Goal: Transaction & Acquisition: Download file/media

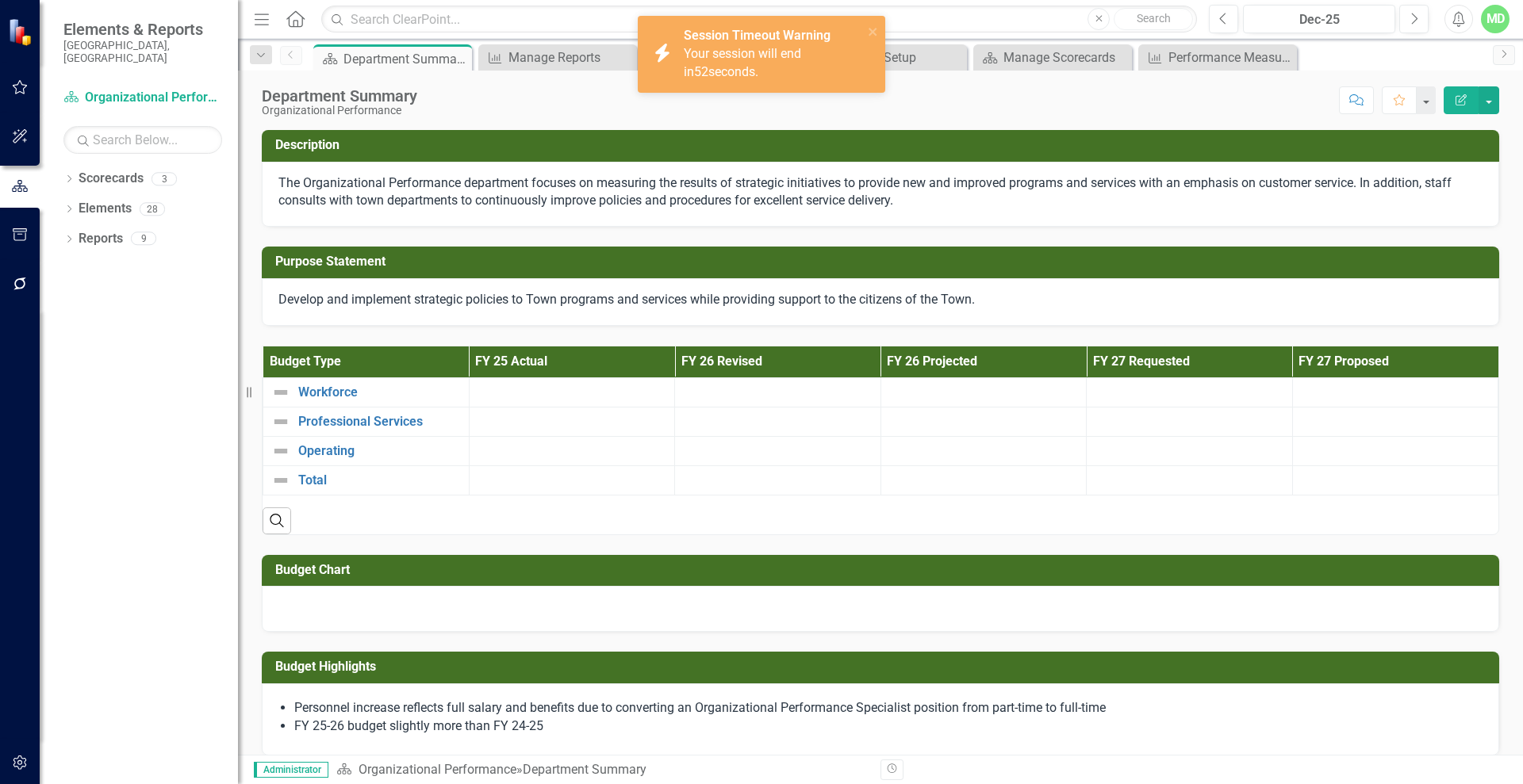
scroll to position [709, 0]
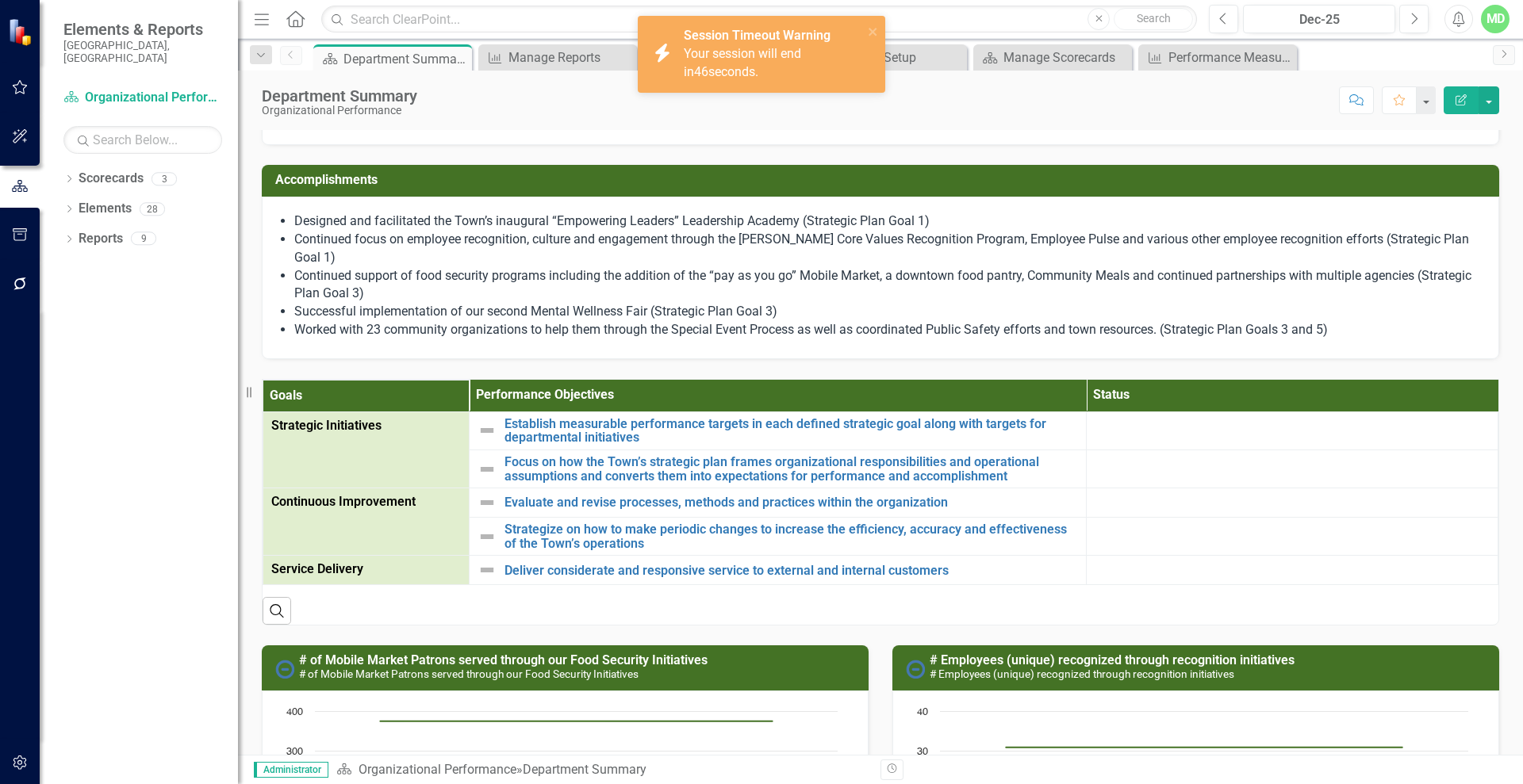
click at [1287, 129] on div at bounding box center [881, 119] width 1204 height 18
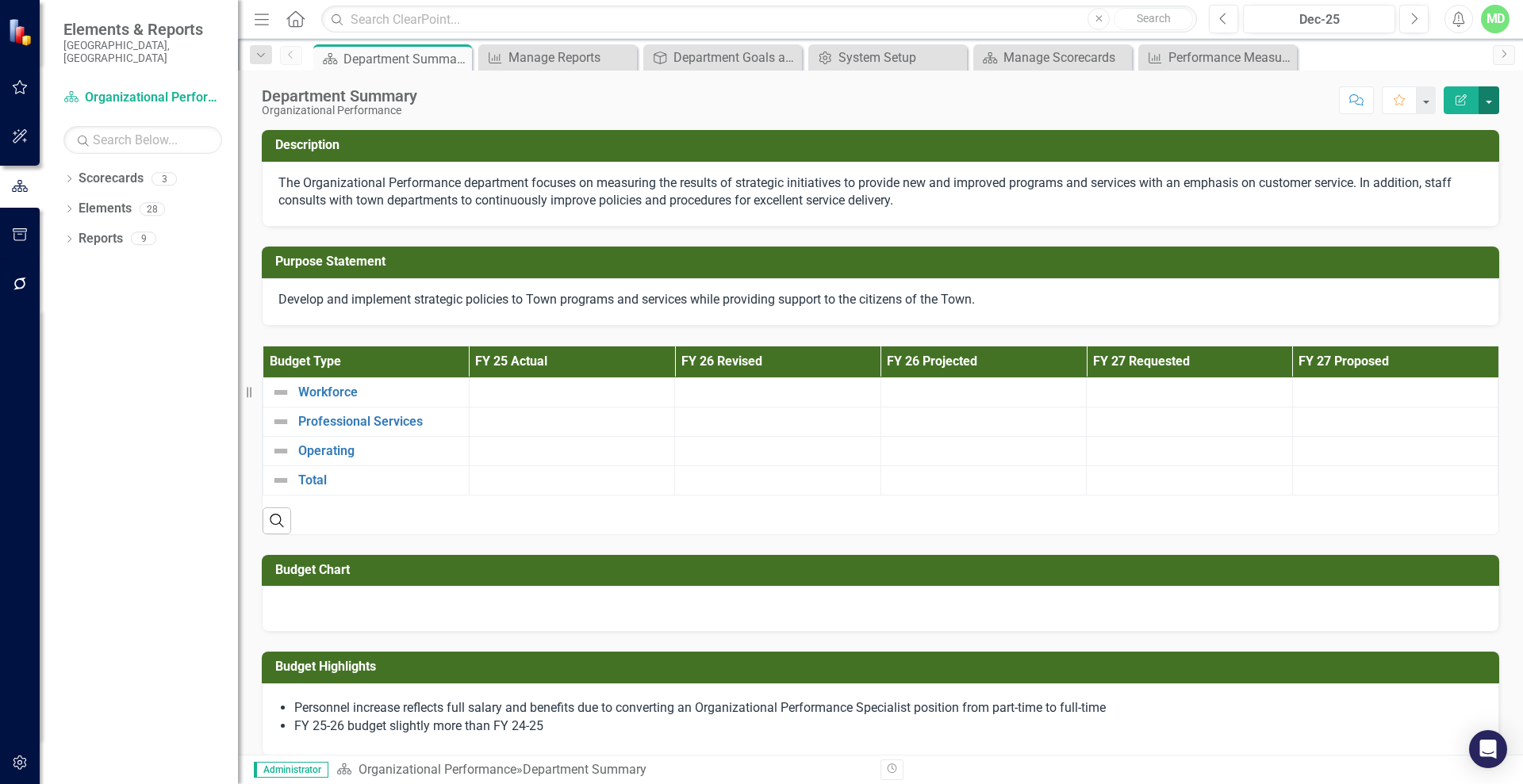
click at [1487, 92] on button "button" at bounding box center [1488, 100] width 20 height 28
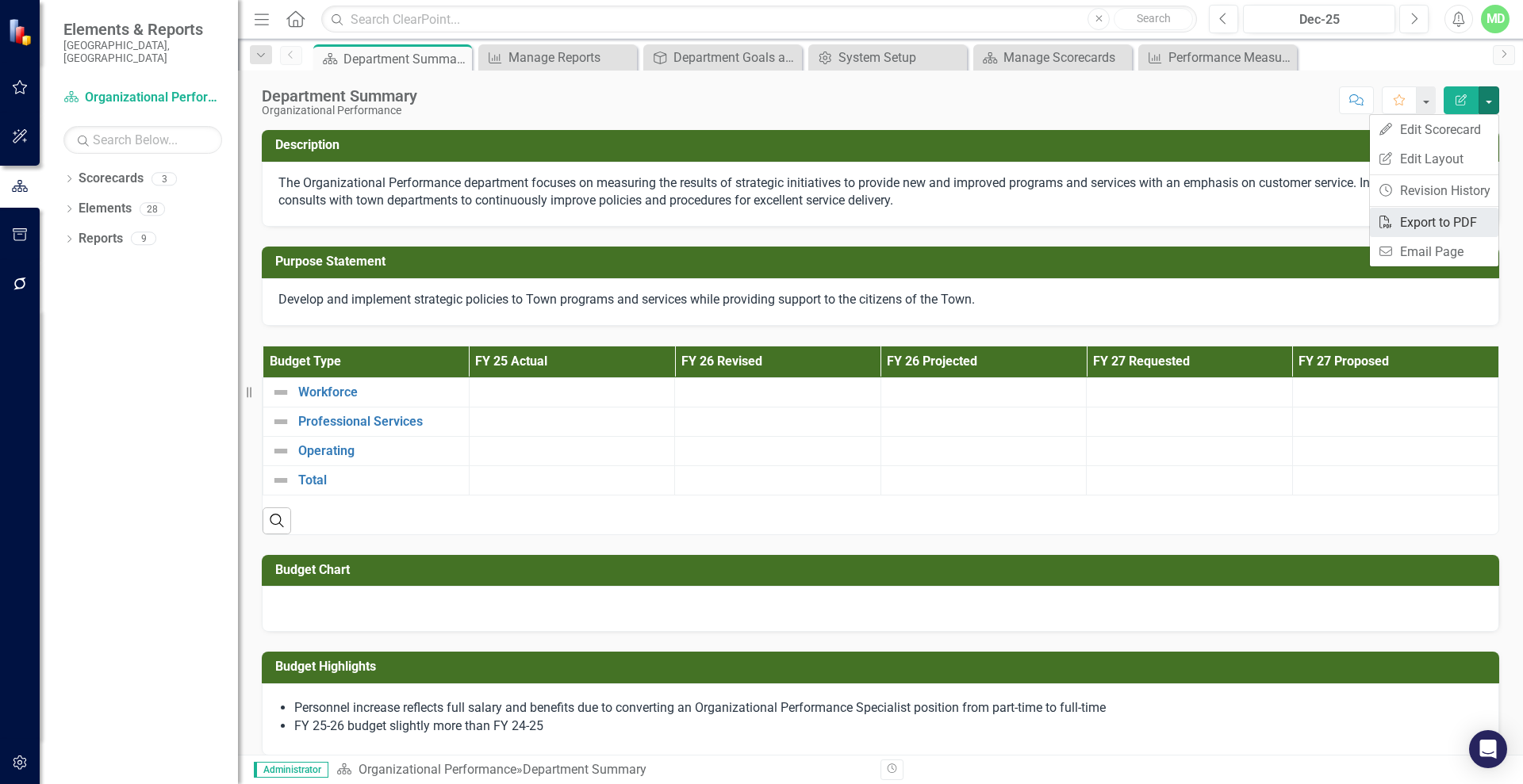
click at [1412, 226] on link "PDF Export to PDF" at bounding box center [1434, 222] width 129 height 29
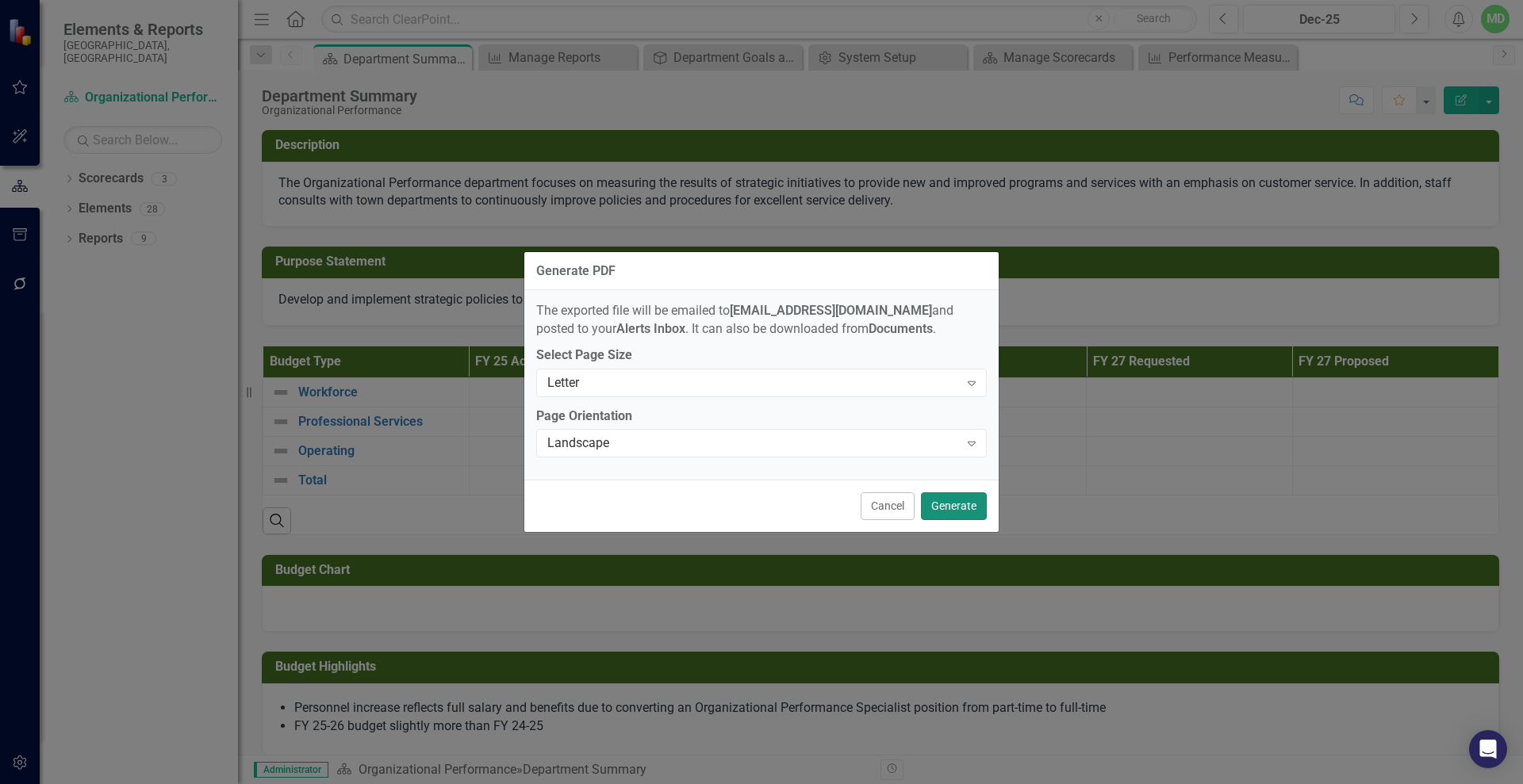
click at [961, 507] on button "Generate" at bounding box center [954, 506] width 66 height 28
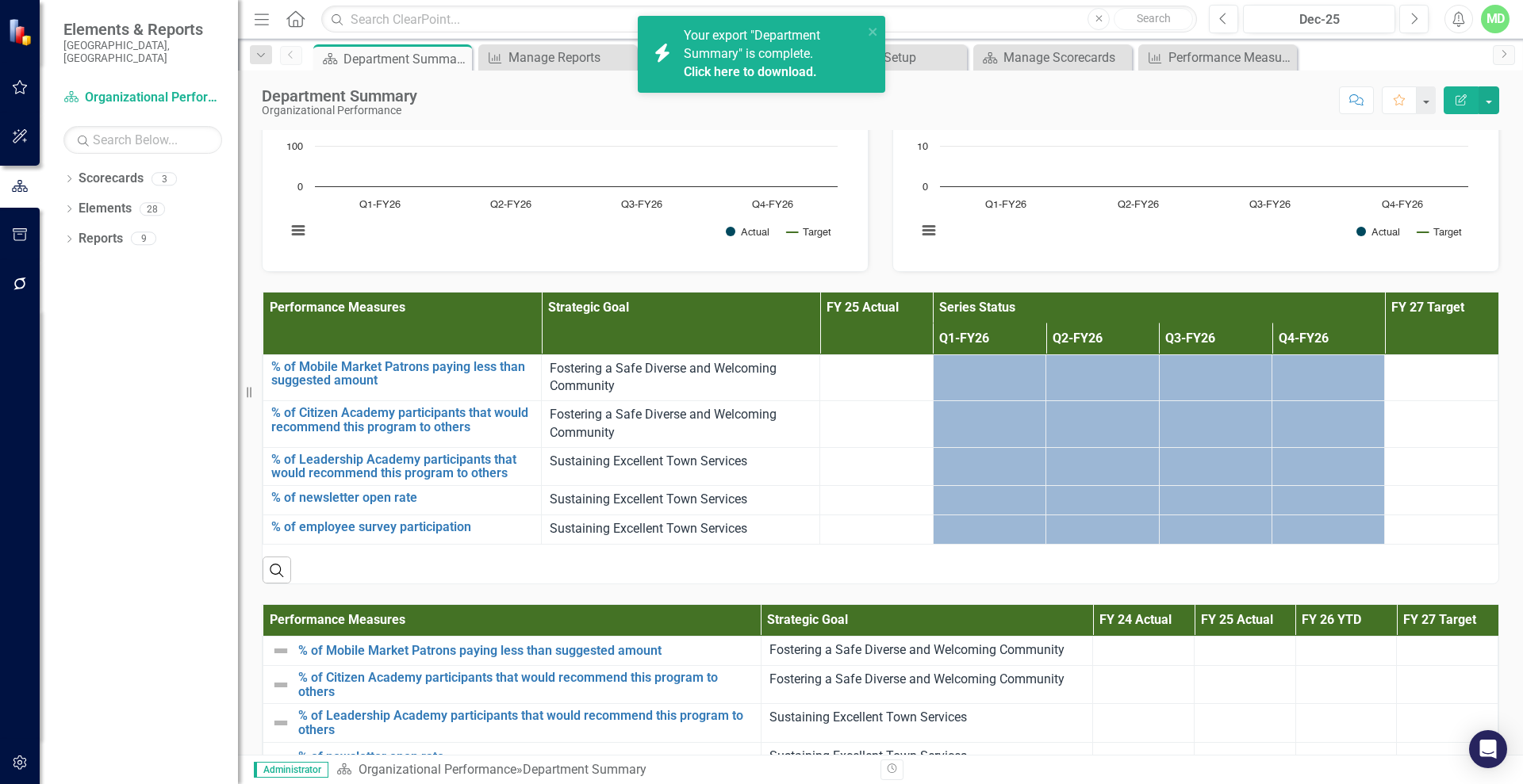
scroll to position [1289, 0]
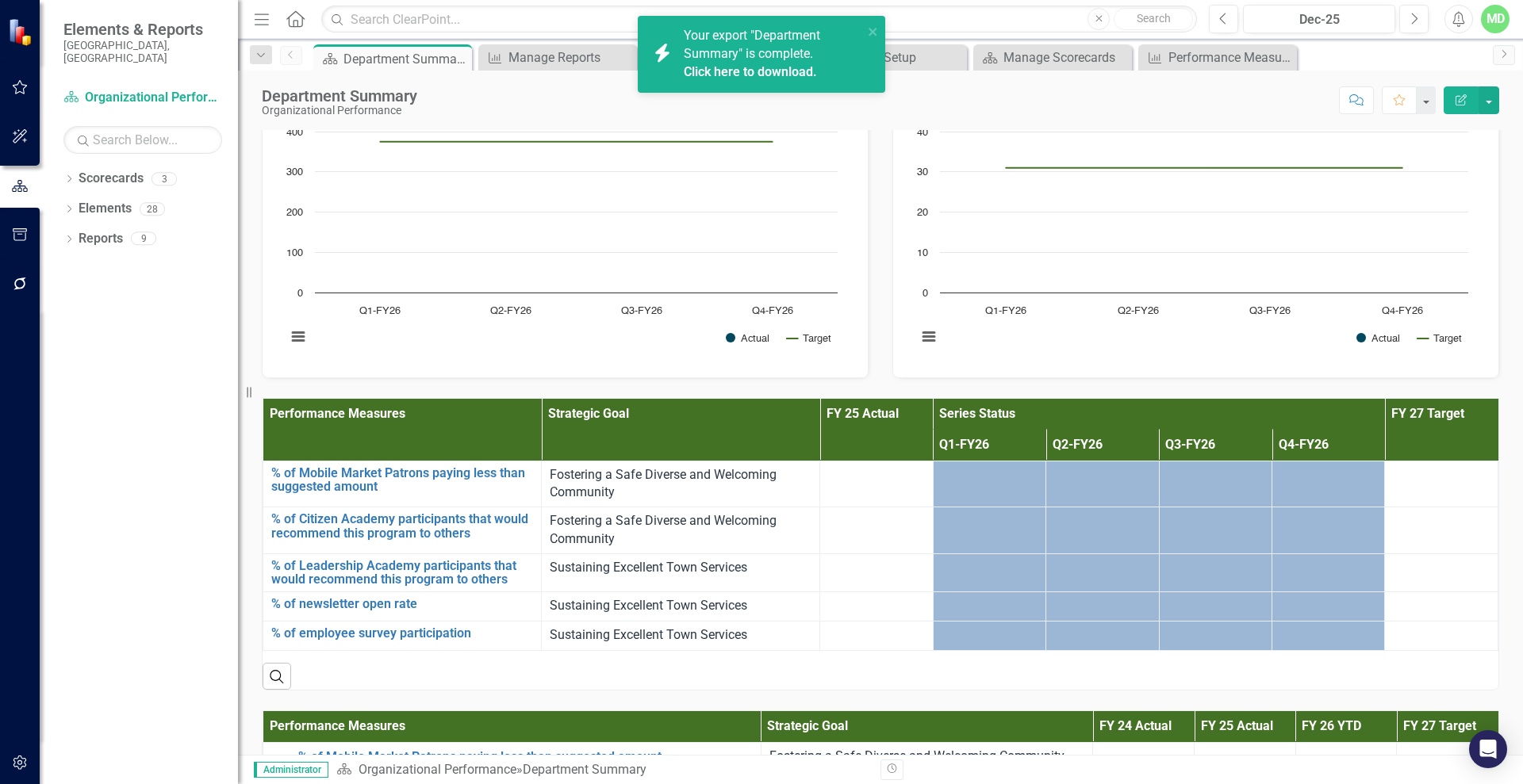
click at [727, 70] on link "Click here to download." at bounding box center [750, 72] width 133 height 15
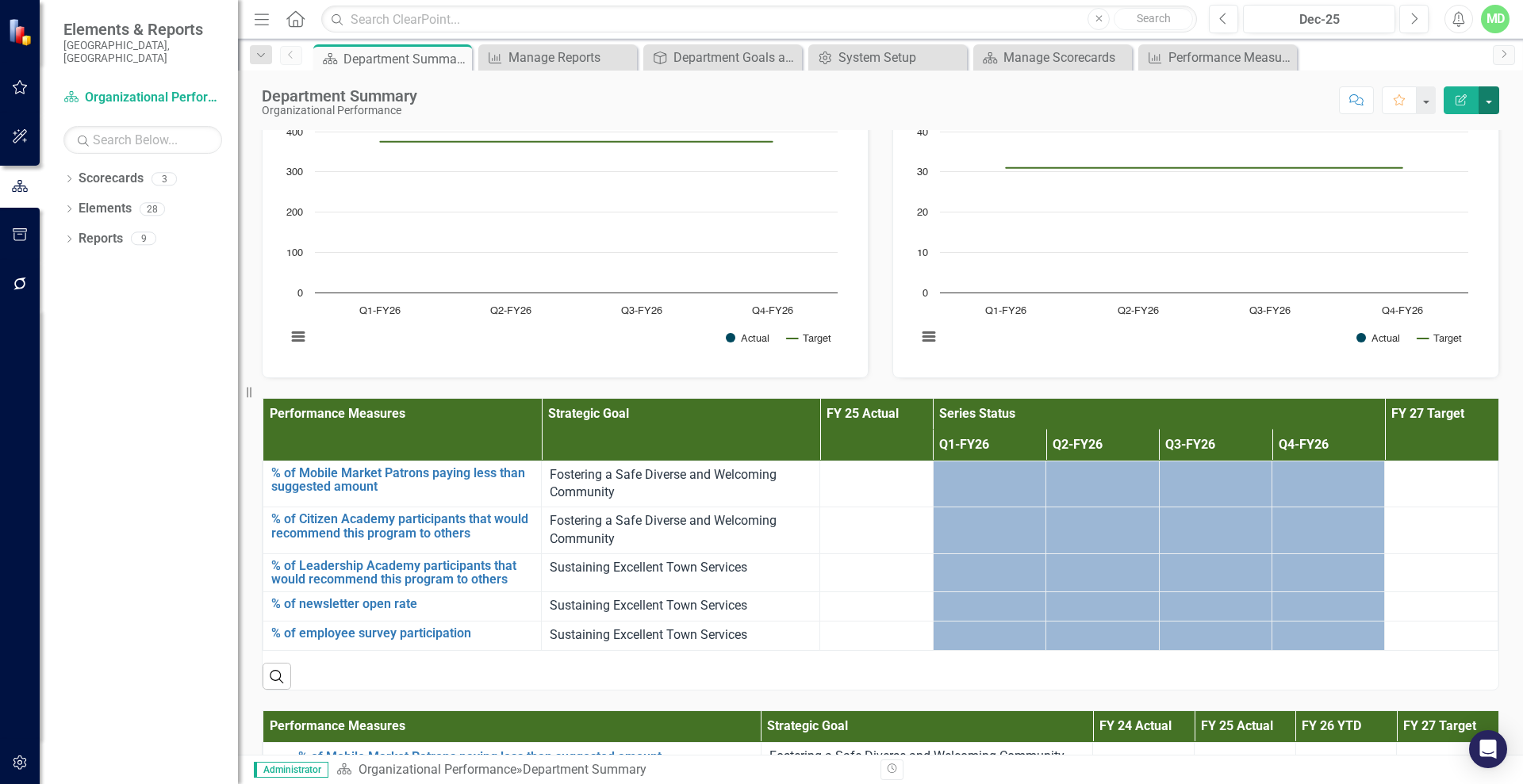
click at [1487, 94] on button "button" at bounding box center [1488, 100] width 20 height 28
click at [1438, 217] on link "PDF Export to PDF" at bounding box center [1434, 222] width 129 height 29
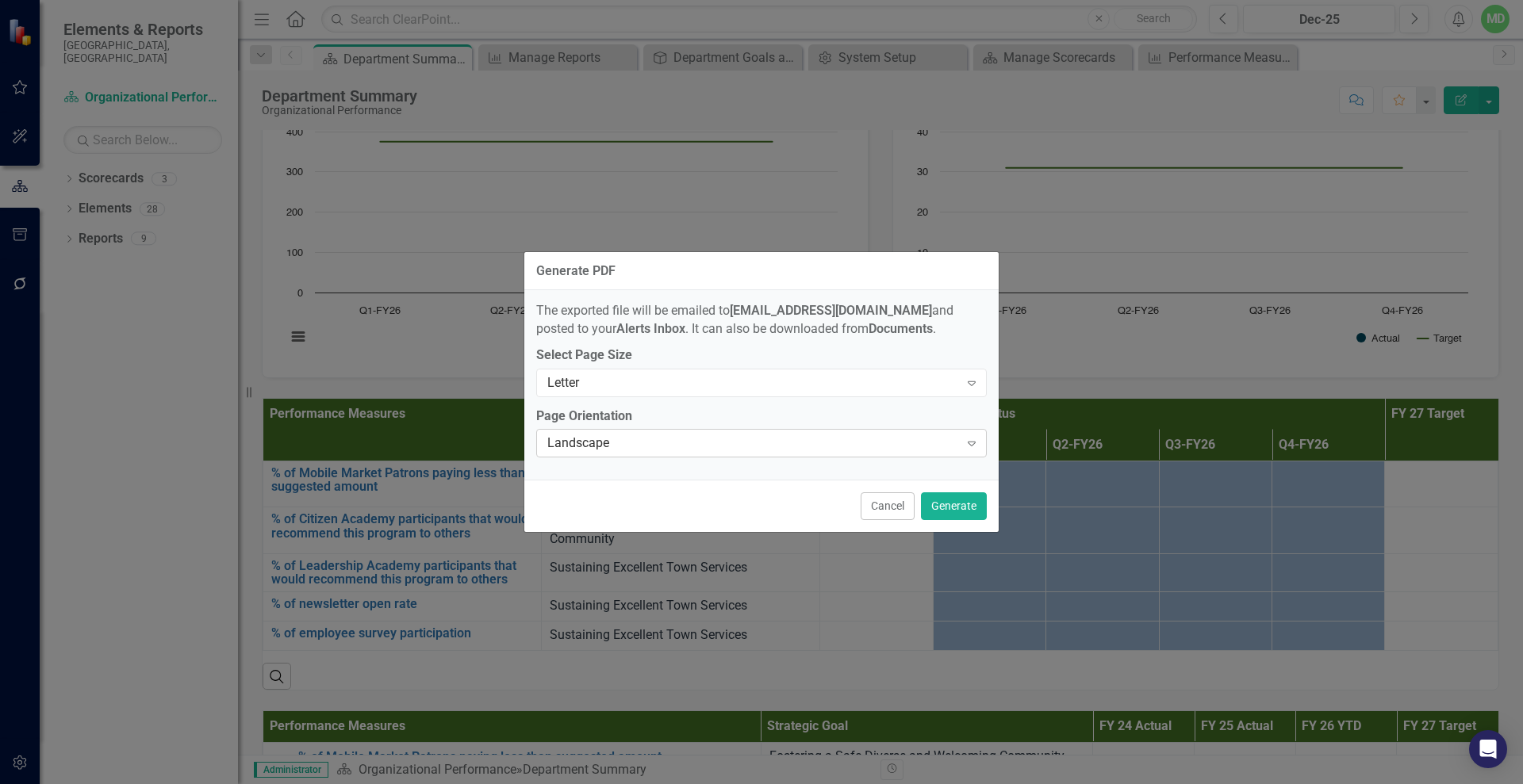
click at [806, 444] on div "Landscape" at bounding box center [753, 444] width 412 height 18
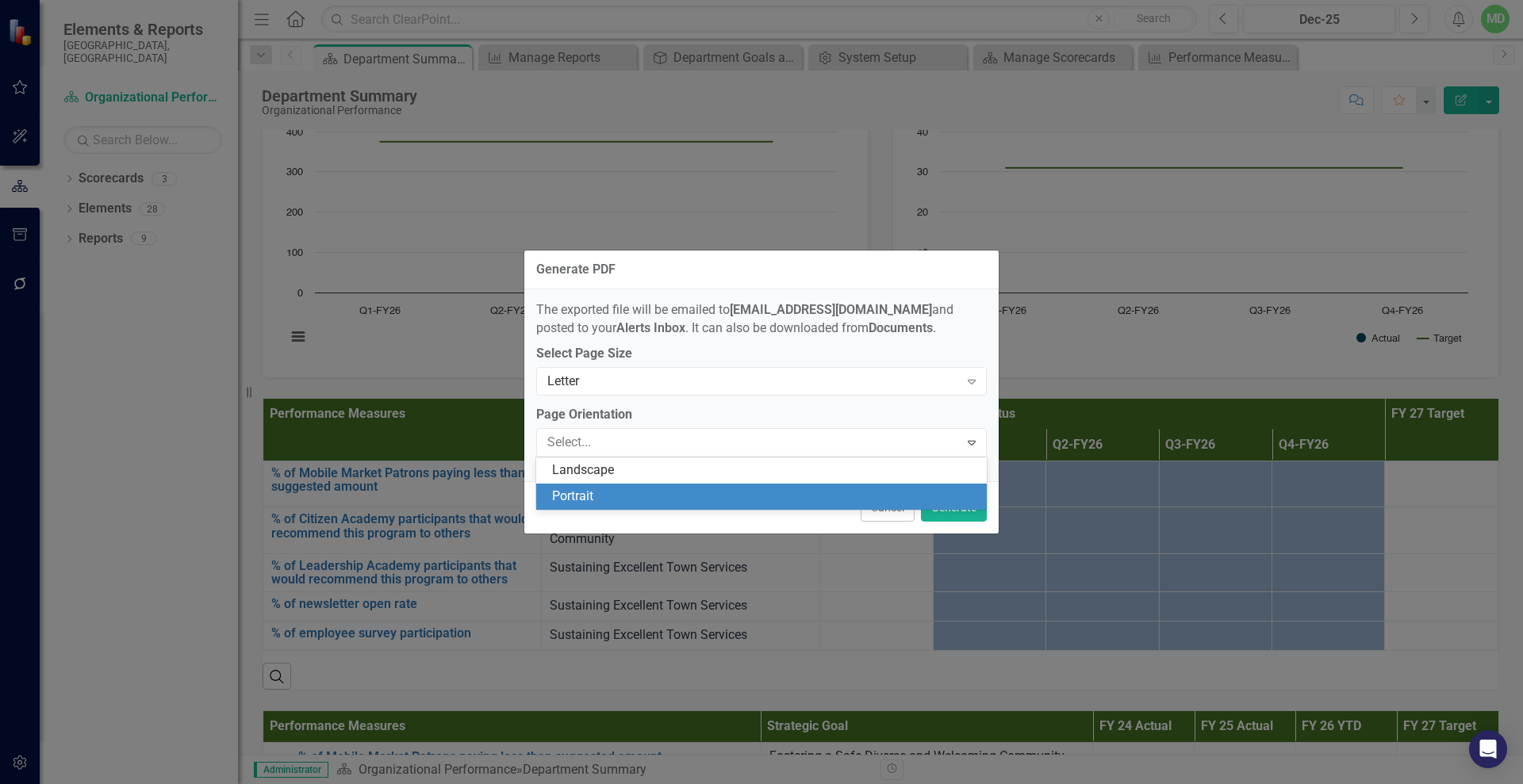
click at [680, 494] on div "Portrait" at bounding box center [764, 497] width 425 height 18
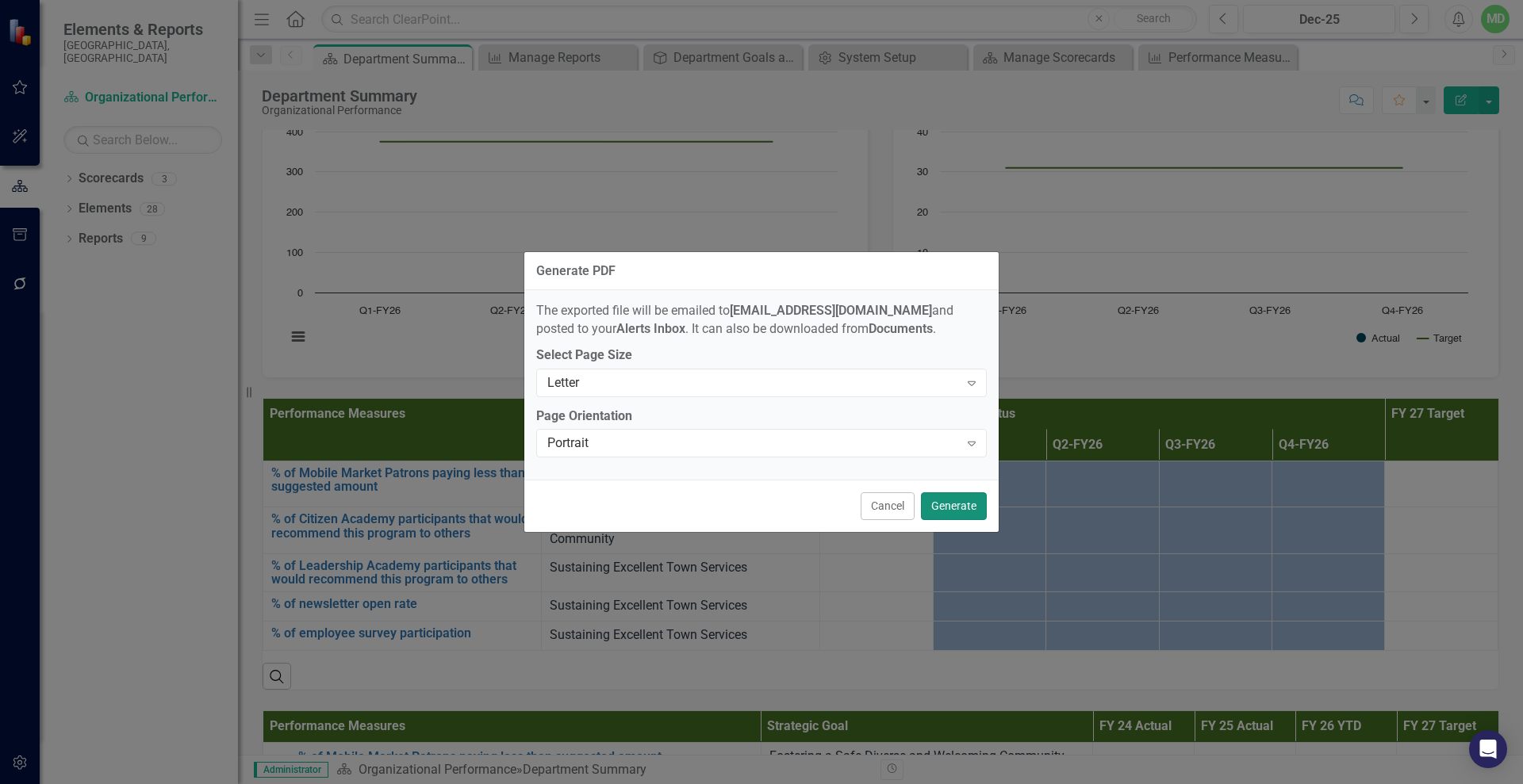
drag, startPoint x: 951, startPoint y: 506, endPoint x: 938, endPoint y: 511, distance: 13.9
click at [938, 511] on button "Generate" at bounding box center [954, 506] width 66 height 28
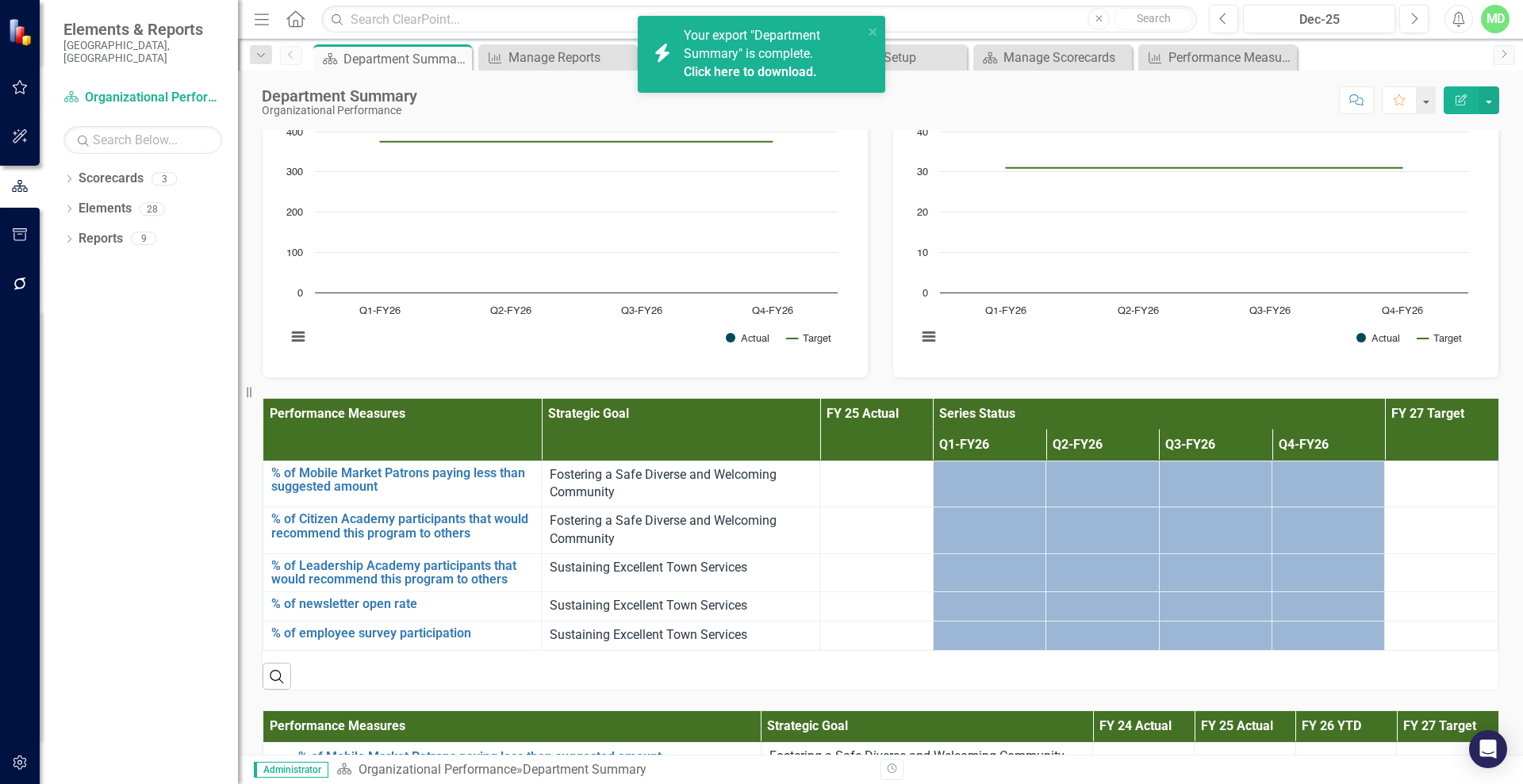
click at [760, 62] on div "Your export "Department Summary" is complete. Click here to download." at bounding box center [773, 54] width 179 height 55
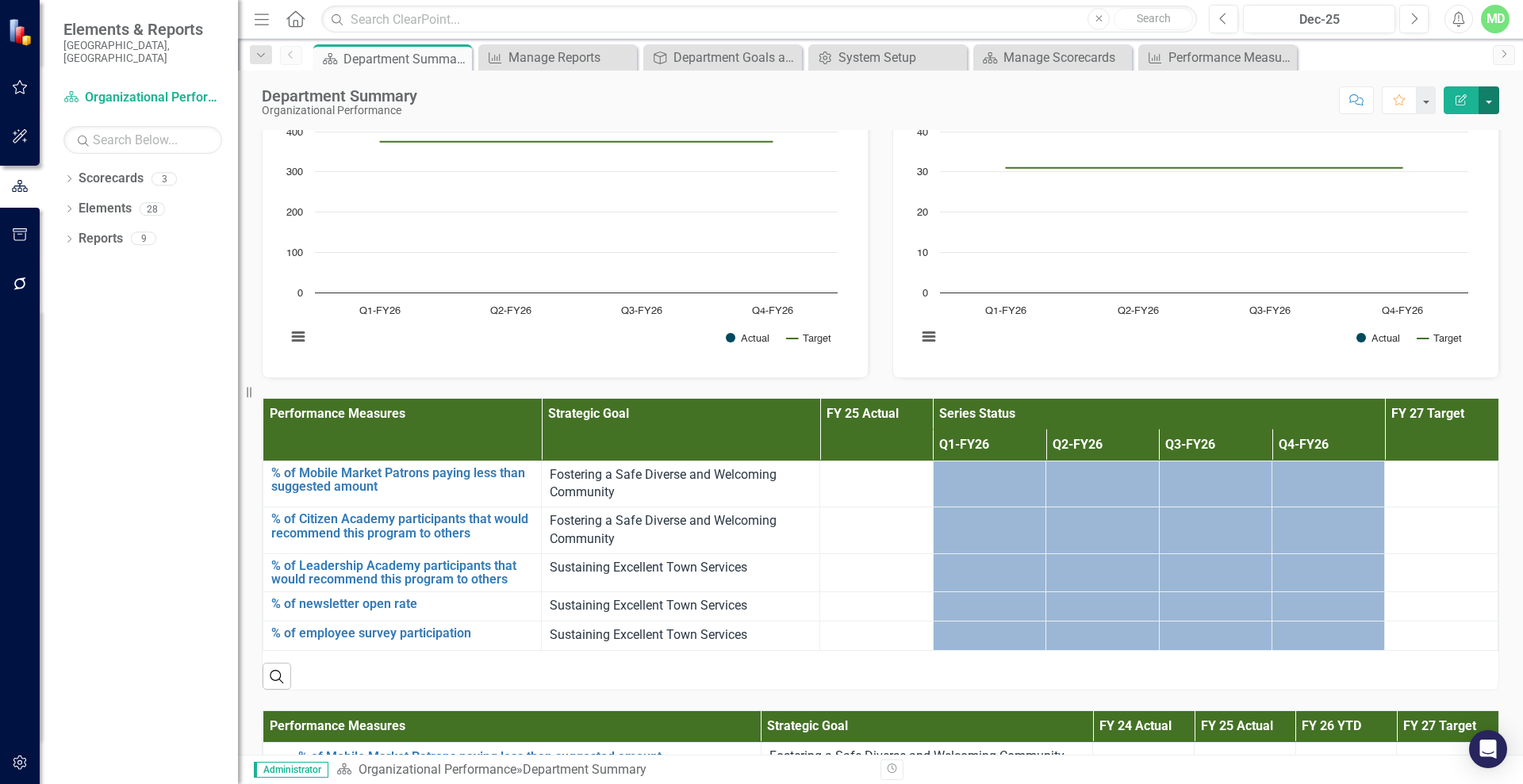
click at [1490, 100] on button "button" at bounding box center [1488, 100] width 20 height 28
click at [1432, 220] on link "PDF Export to PDF" at bounding box center [1434, 222] width 129 height 29
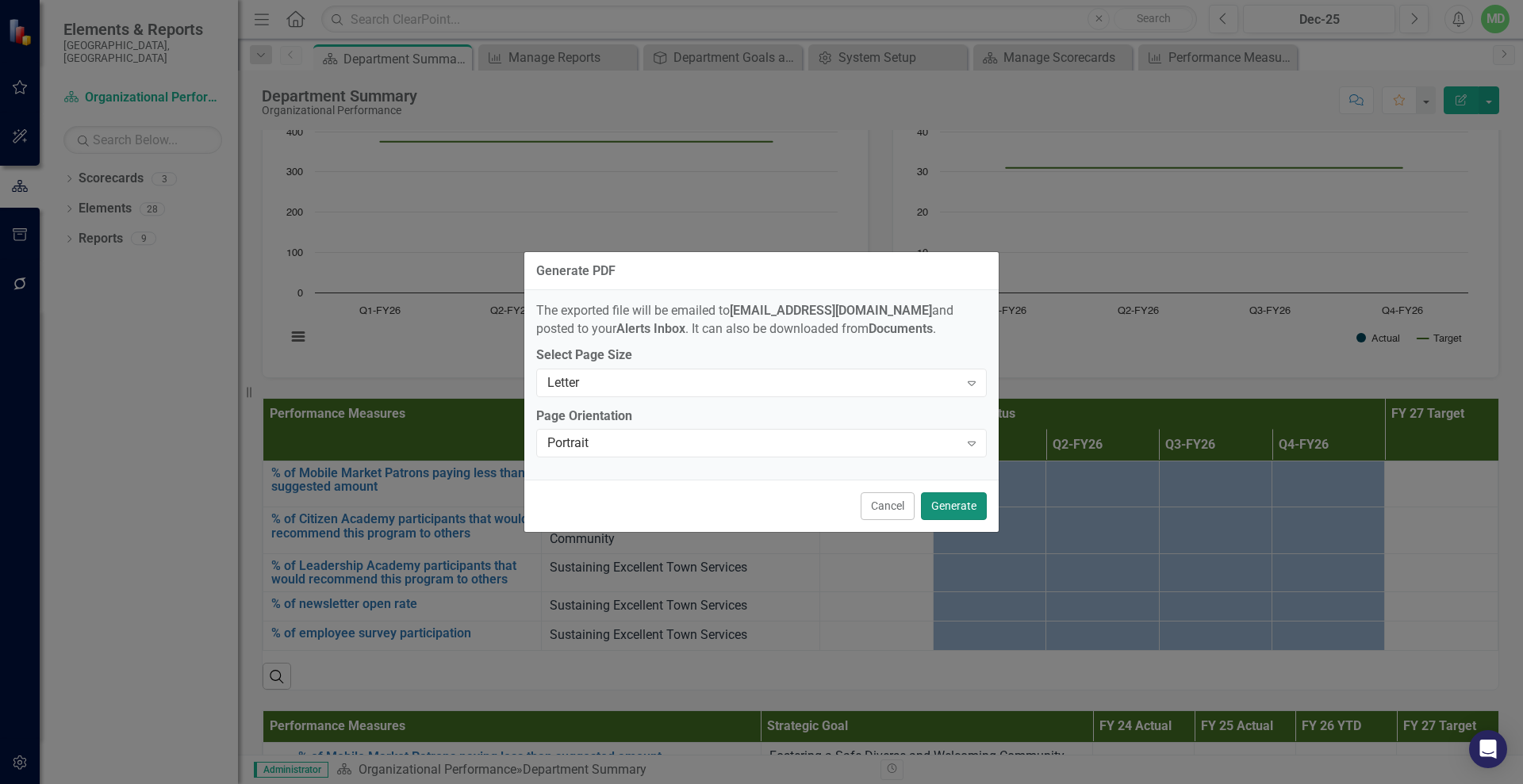
click at [952, 506] on button "Generate" at bounding box center [954, 506] width 66 height 28
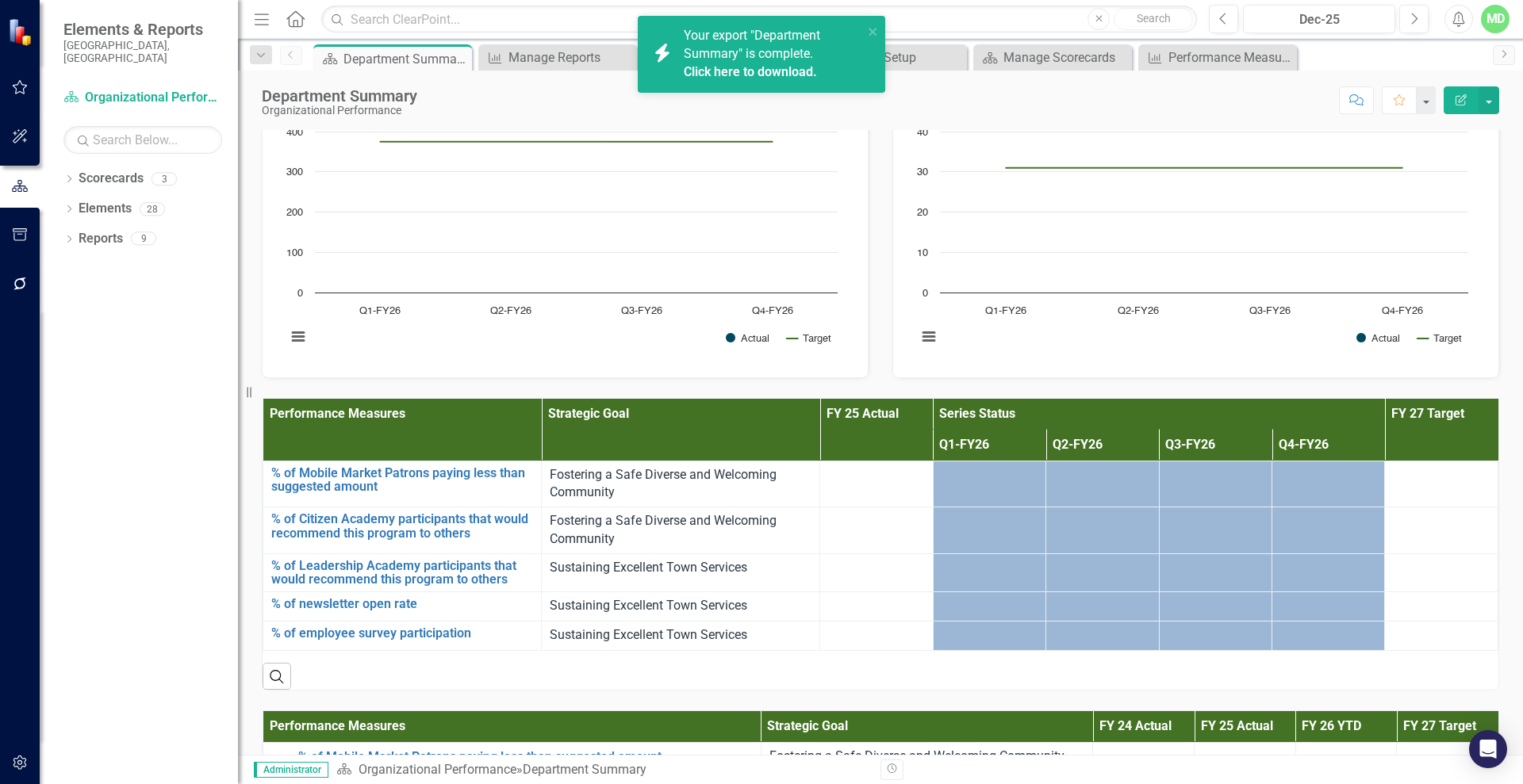
click at [751, 74] on link "Click here to download." at bounding box center [750, 72] width 133 height 15
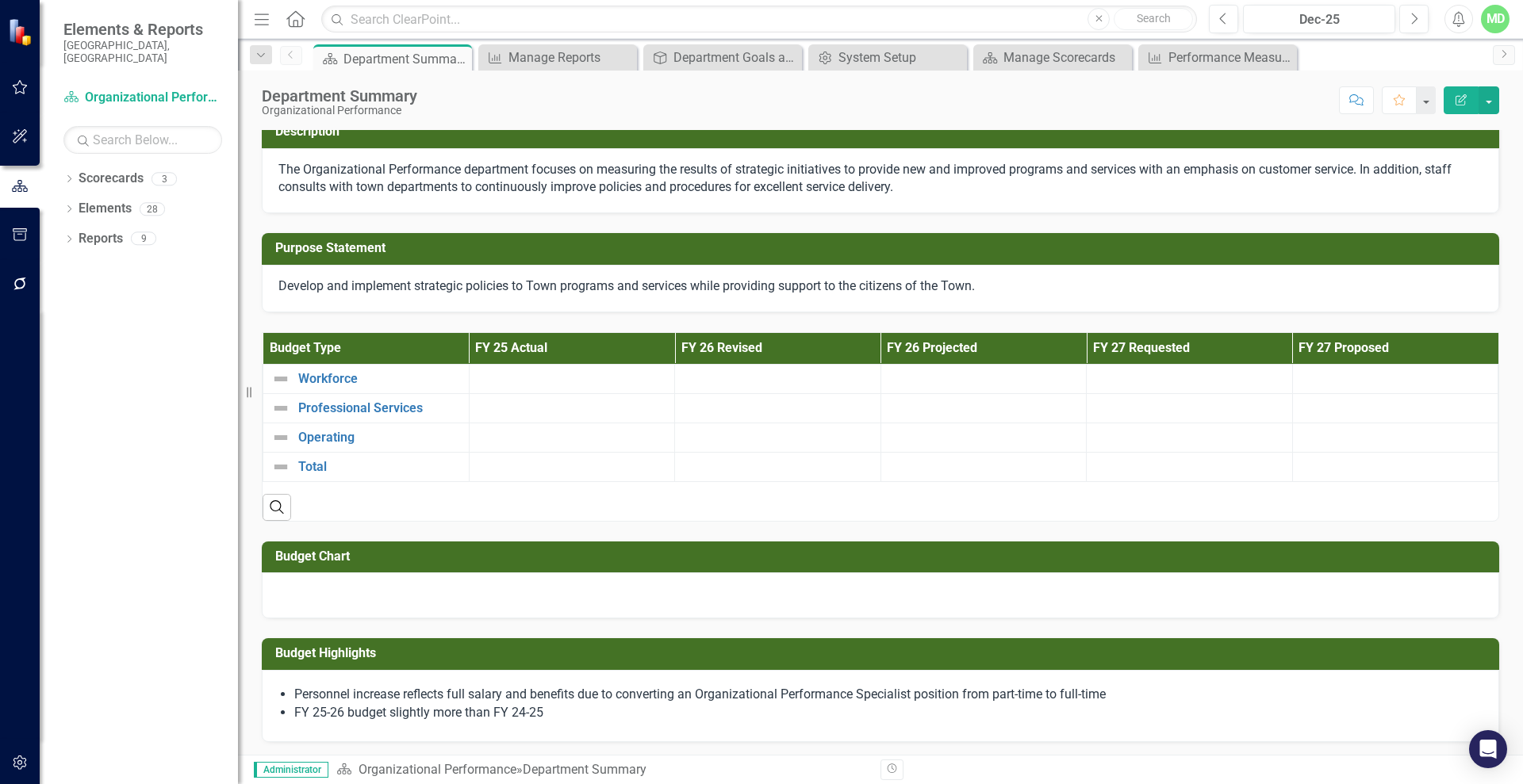
scroll to position [0, 0]
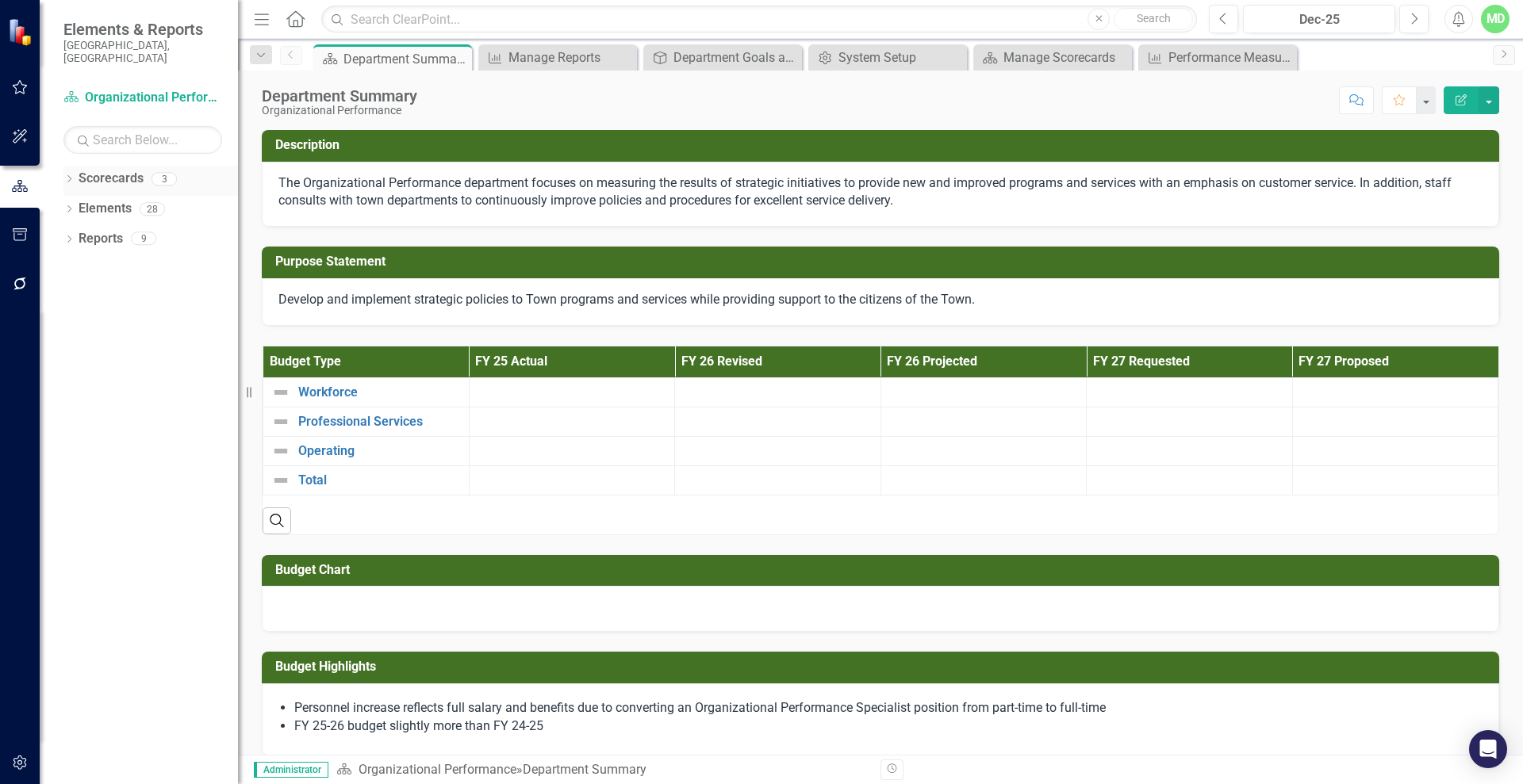
click at [112, 170] on link "Scorecards" at bounding box center [110, 179] width 65 height 18
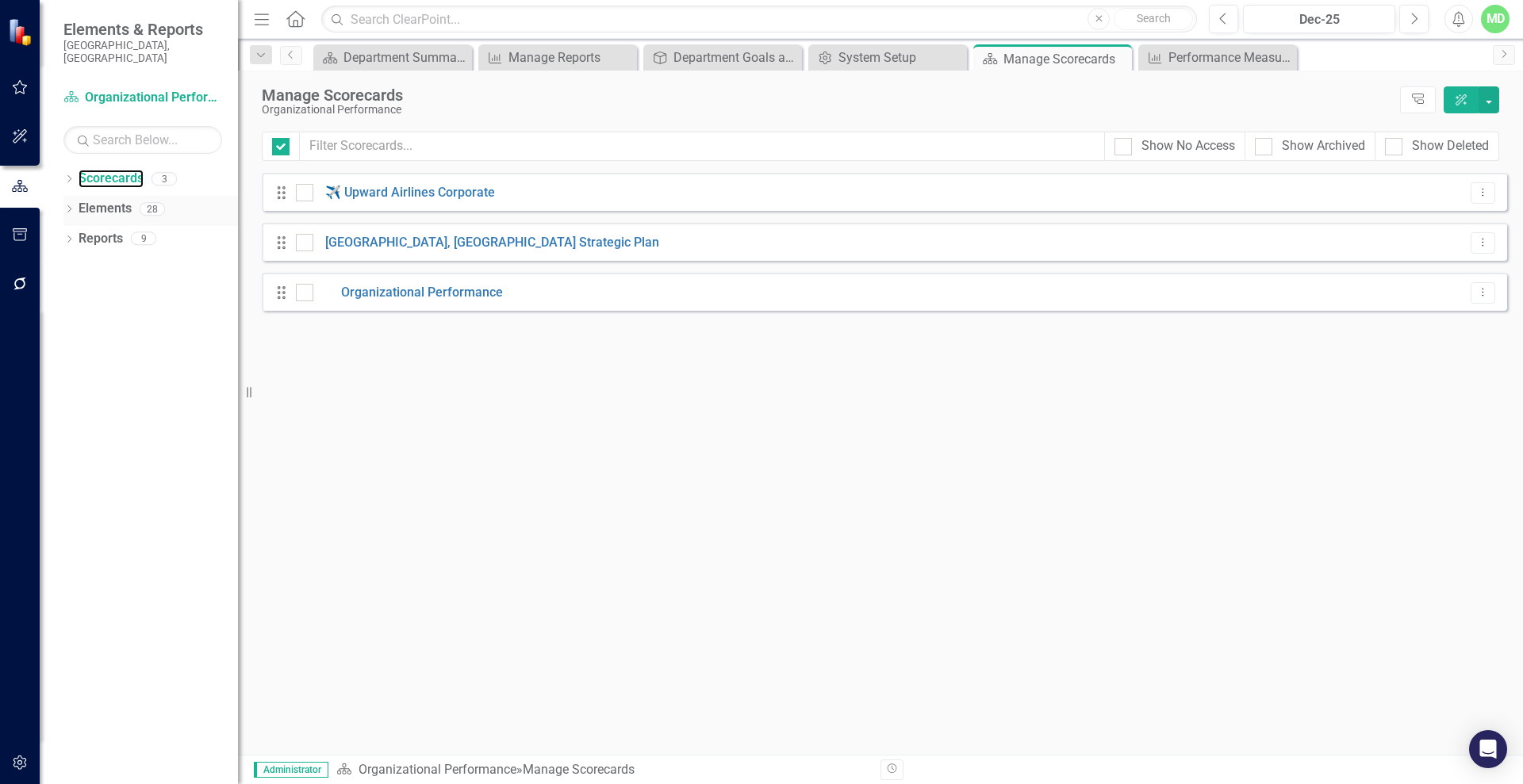
checkbox input "false"
click at [377, 302] on div "Drag Organizational Performance Administrator Edit Dropdown Menu" at bounding box center [884, 291] width 1245 height 38
click at [358, 286] on link "Organizational Performance" at bounding box center [408, 293] width 189 height 18
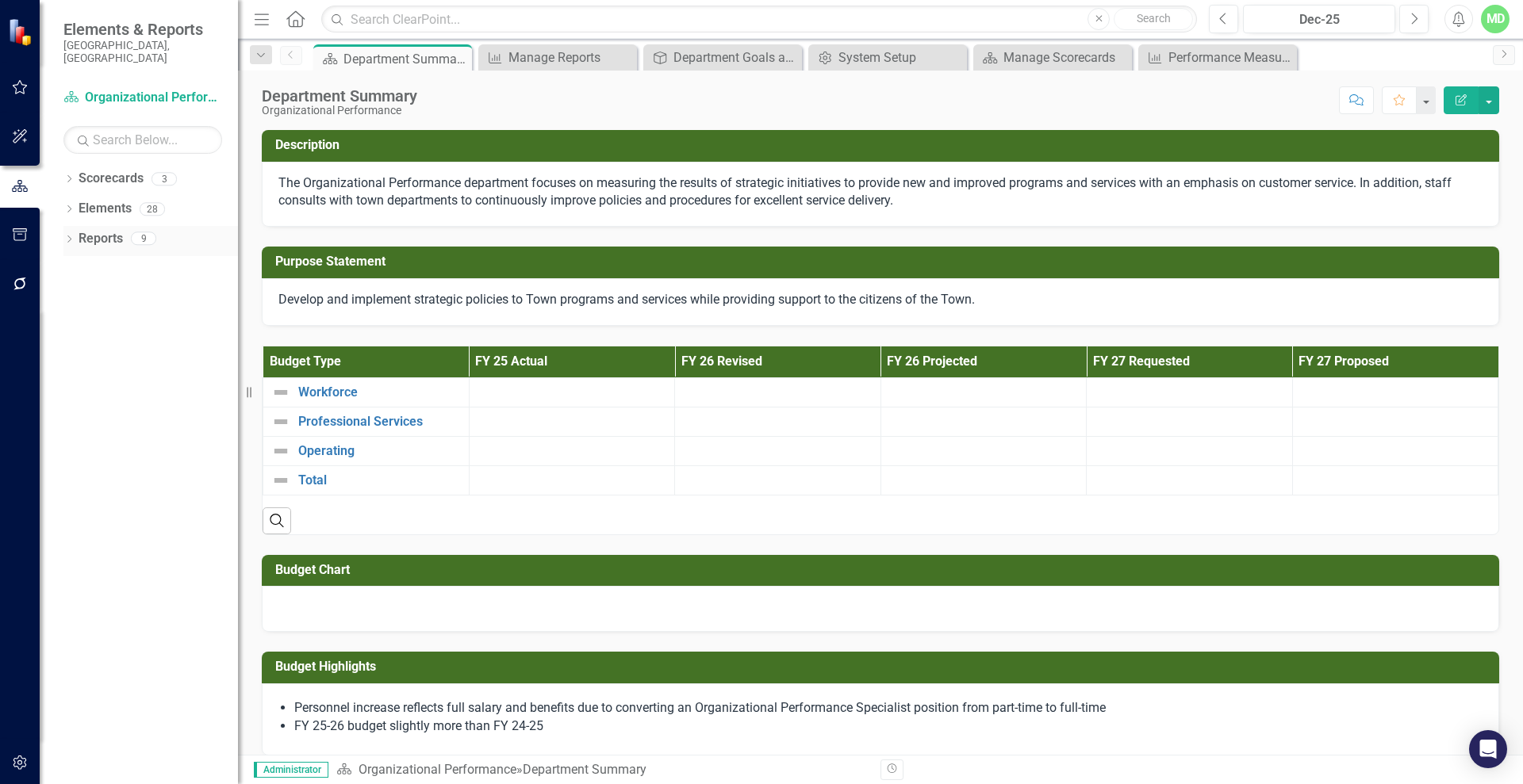
click at [85, 230] on link "Reports" at bounding box center [100, 239] width 44 height 18
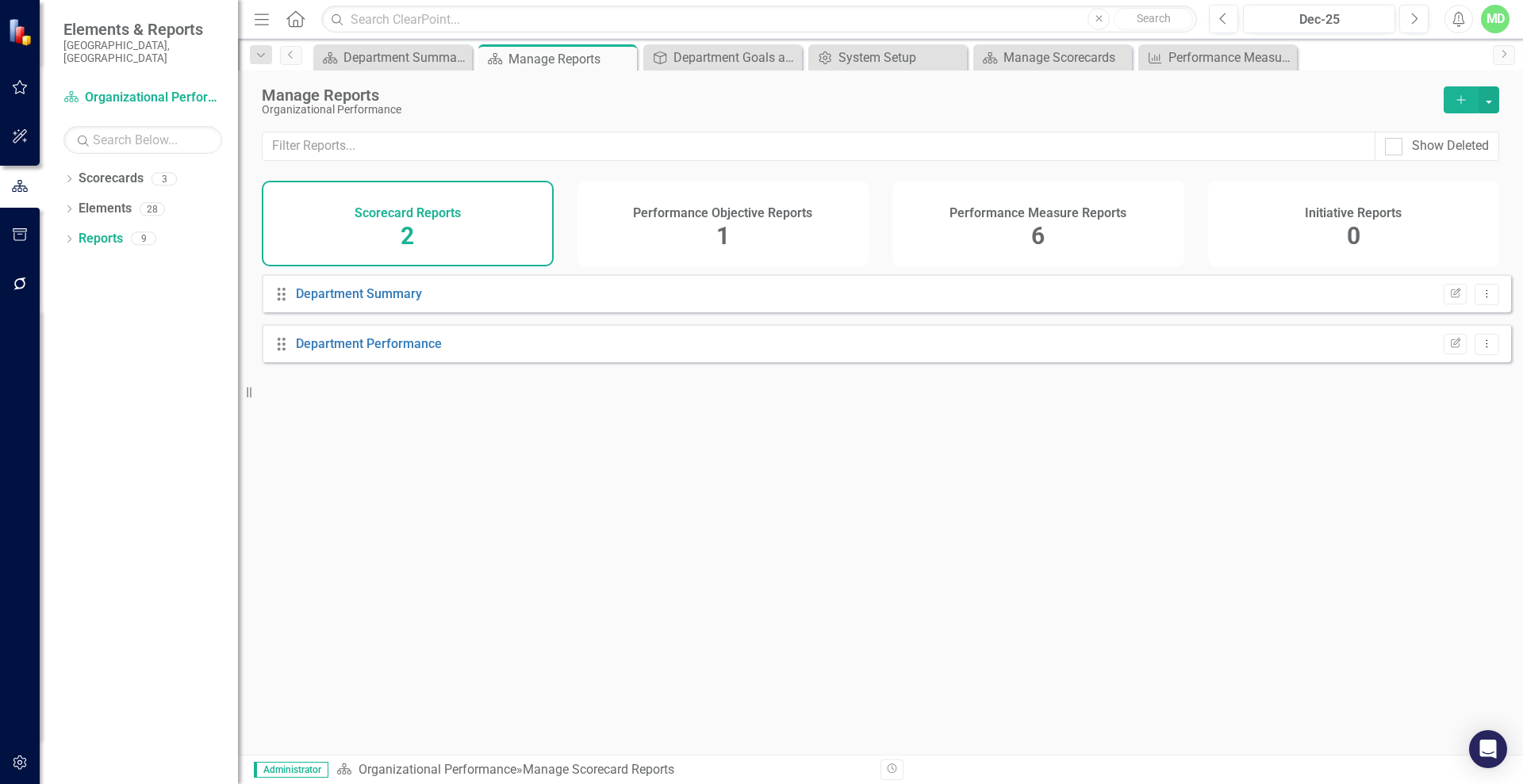
click at [677, 215] on h4 "Performance Objective Reports" at bounding box center [722, 213] width 179 height 15
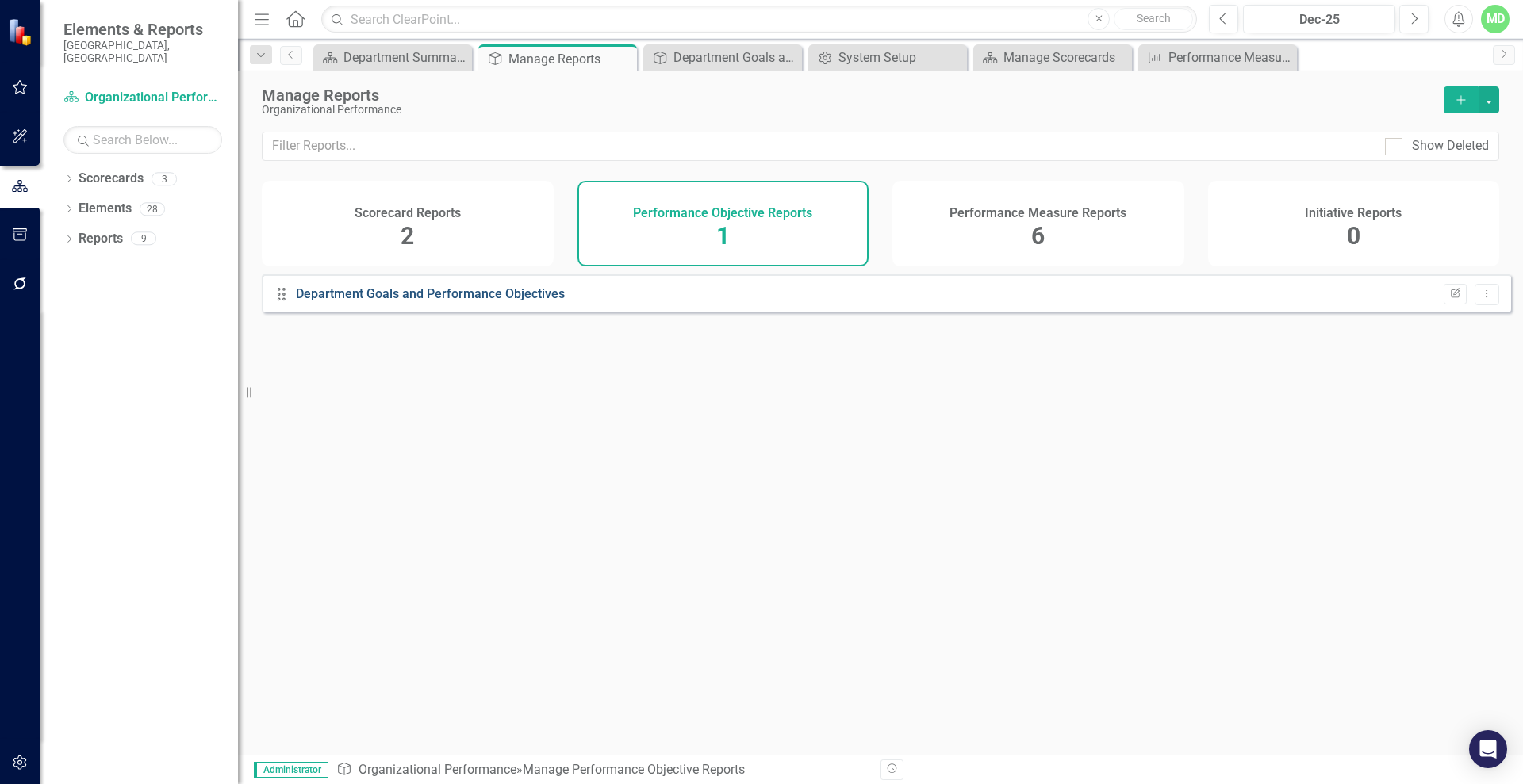
click at [356, 301] on link "Department Goals and Performance Objectives" at bounding box center [430, 293] width 268 height 15
